Goal: Task Accomplishment & Management: Manage account settings

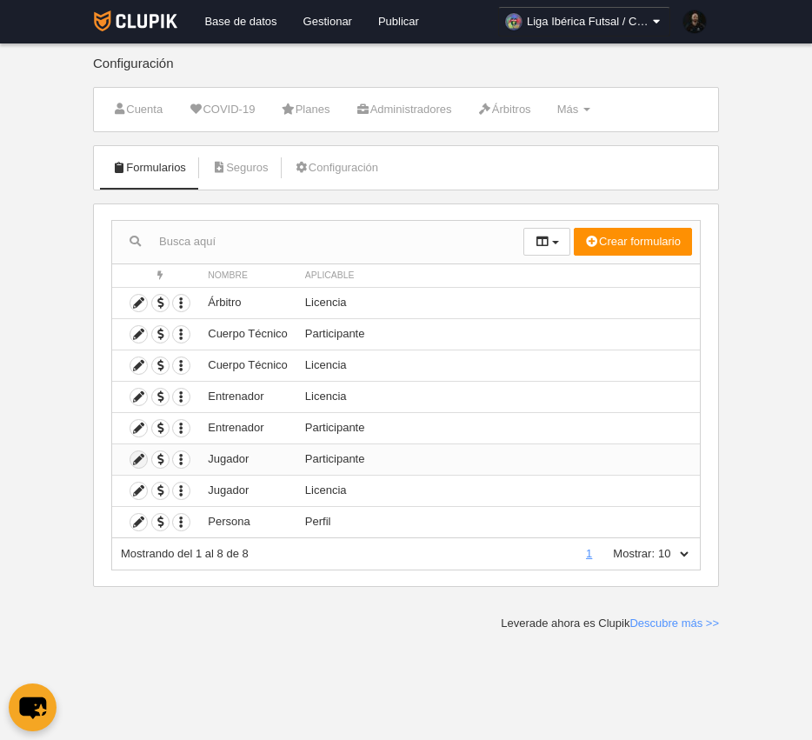
click at [140, 464] on icon at bounding box center [138, 459] width 17 height 17
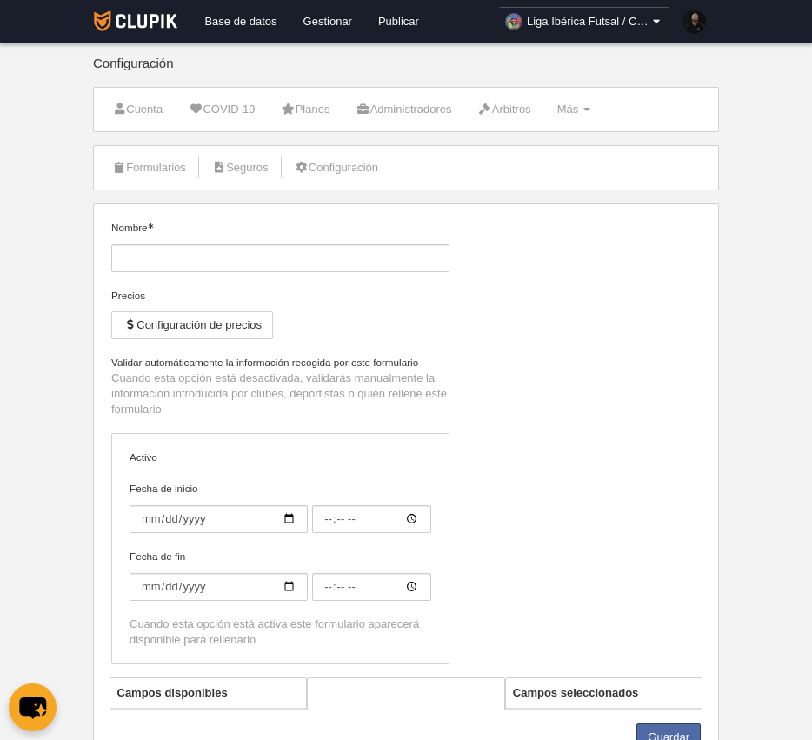
type input "Jugador"
checkbox input "true"
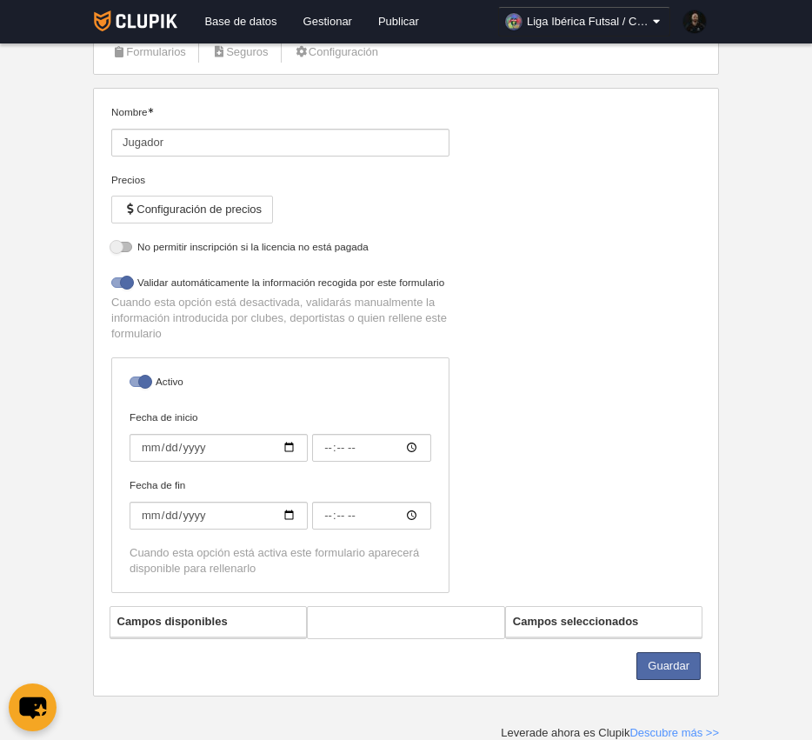
select select "selected"
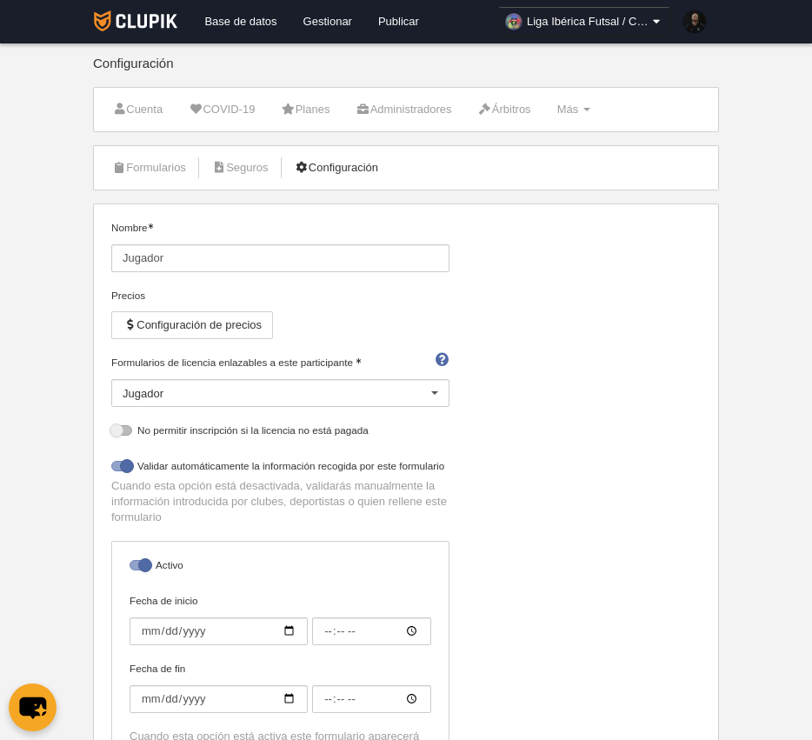
click at [330, 160] on link "Configuración" at bounding box center [336, 168] width 103 height 26
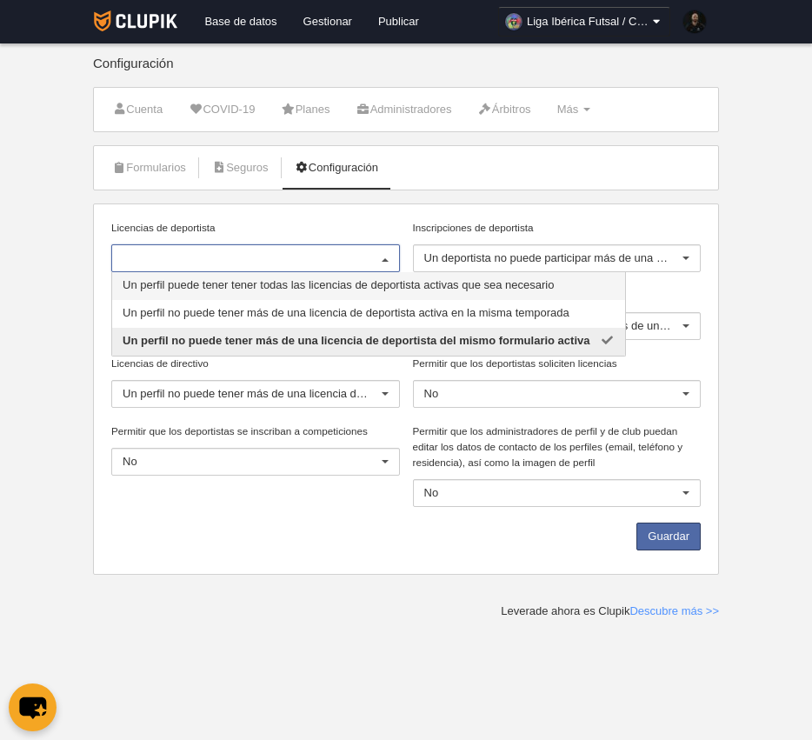
click at [383, 259] on div at bounding box center [385, 259] width 28 height 28
click at [362, 223] on label "Licencias de deportista" at bounding box center [255, 228] width 289 height 16
click at [362, 250] on input "Licencias de deportista" at bounding box center [247, 258] width 249 height 16
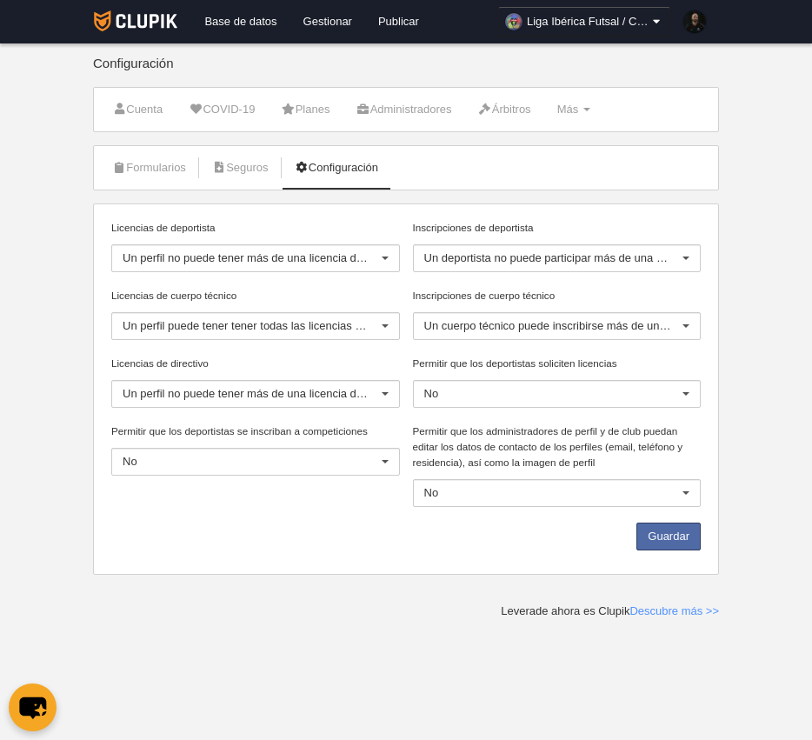
click at [363, 222] on label "Licencias de deportista" at bounding box center [255, 228] width 289 height 16
click at [123, 250] on input "Licencias de deportista" at bounding box center [123, 258] width 0 height 16
click at [486, 216] on div "Licencias de deportista Un perfil no puede tener más de una licencia de deporti…" at bounding box center [406, 388] width 626 height 371
click at [683, 534] on button "Guardar" at bounding box center [668, 536] width 64 height 28
click at [324, 23] on link "Gestionar" at bounding box center [327, 21] width 75 height 43
